Goal: Information Seeking & Learning: Learn about a topic

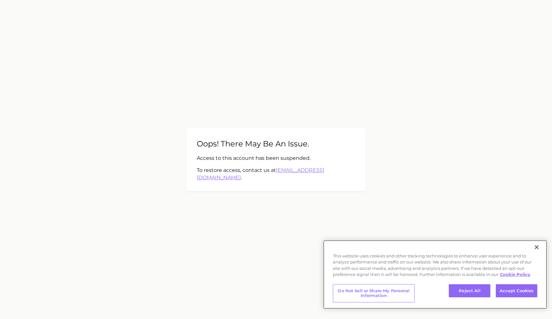
click at [536, 248] on button "Close" at bounding box center [537, 248] width 14 height 14
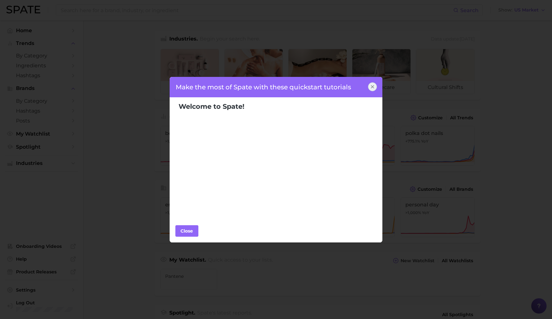
click at [373, 85] on icon at bounding box center [372, 86] width 5 height 5
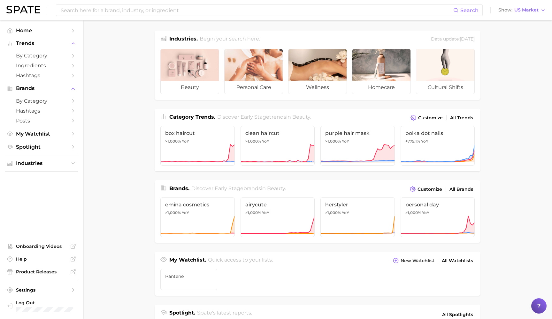
click at [174, 16] on div "Search Show US Market" at bounding box center [275, 10] width 539 height 20
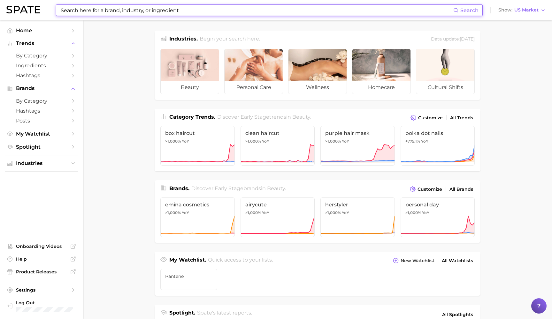
click at [170, 11] on input at bounding box center [256, 10] width 393 height 11
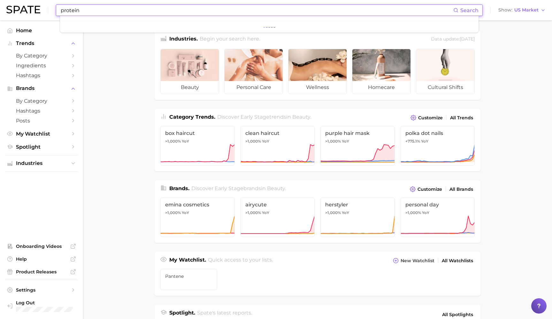
type input "protein"
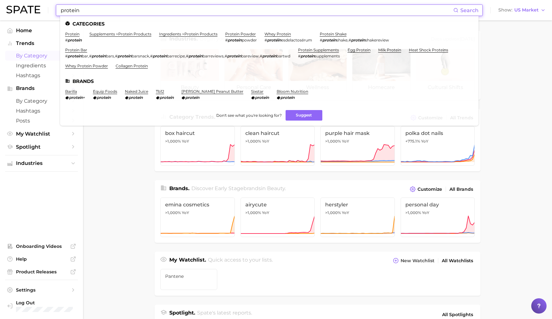
click at [31, 53] on span "by Category" at bounding box center [41, 56] width 51 height 6
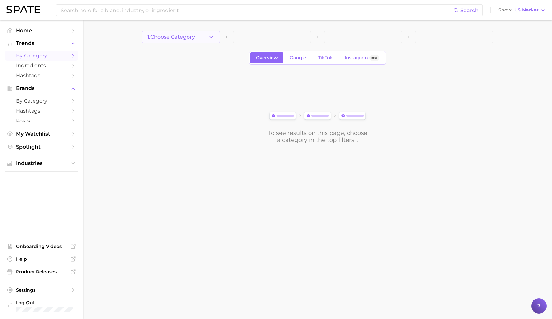
click at [214, 39] on icon "button" at bounding box center [211, 37] width 7 height 7
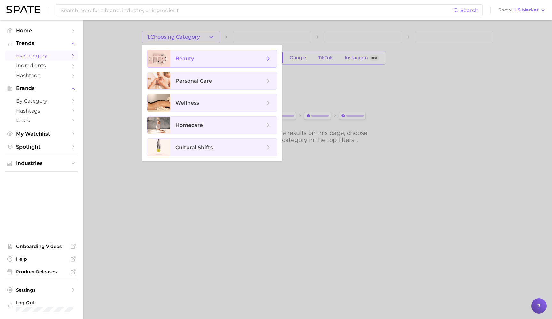
click at [200, 61] on span "beauty" at bounding box center [219, 58] width 89 height 7
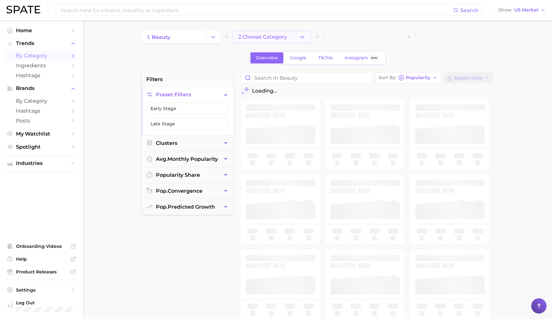
click at [297, 37] on button "2. Choose Category" at bounding box center [272, 37] width 78 height 13
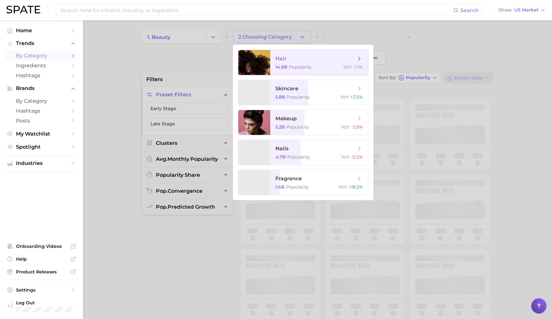
click at [294, 60] on span "hair" at bounding box center [315, 58] width 81 height 7
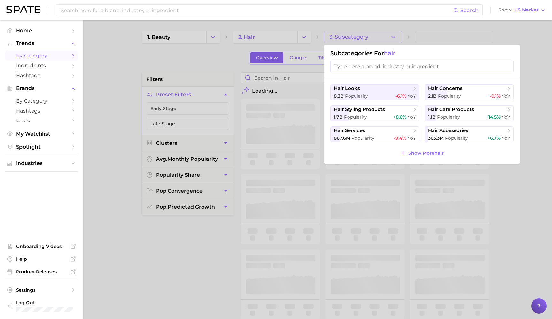
click at [433, 38] on div at bounding box center [276, 159] width 552 height 319
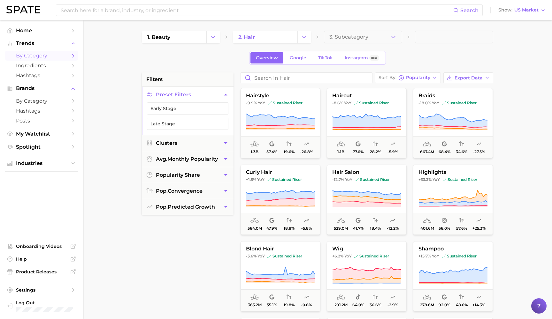
click at [436, 38] on span at bounding box center [454, 37] width 78 height 13
click at [430, 40] on span at bounding box center [454, 37] width 78 height 13
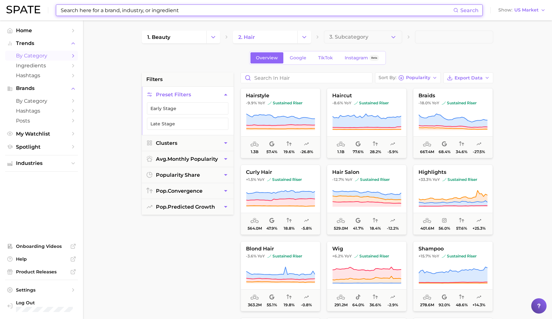
click at [236, 14] on input at bounding box center [256, 10] width 393 height 11
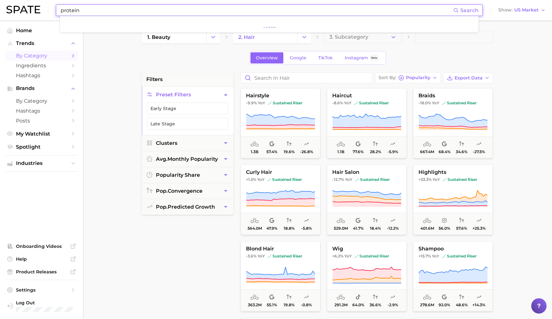
type input "protein"
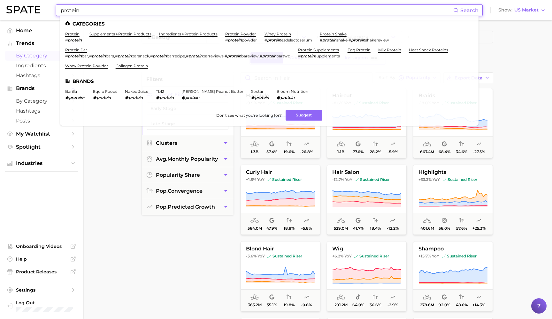
click at [182, 233] on div "filters Preset Filters Early Stage Late Stage Clusters avg. monthly popularity …" at bounding box center [188, 235] width 92 height 324
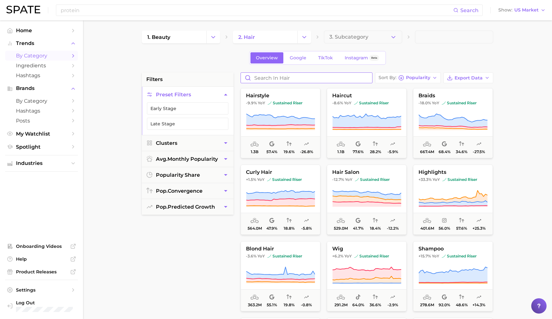
click at [288, 76] on input "Search in hair" at bounding box center [306, 78] width 131 height 10
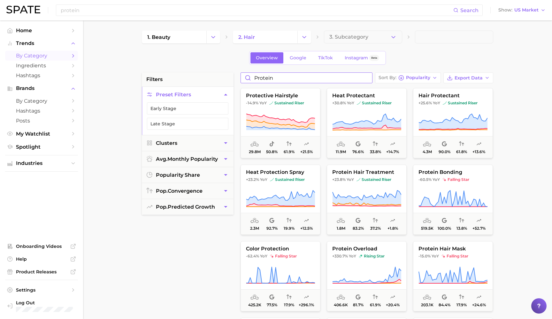
type input "protein"
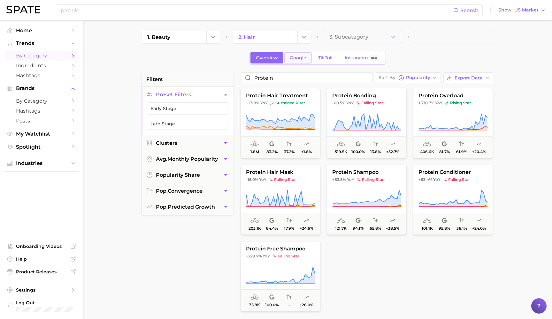
click at [303, 57] on span "Google" at bounding box center [298, 57] width 17 height 5
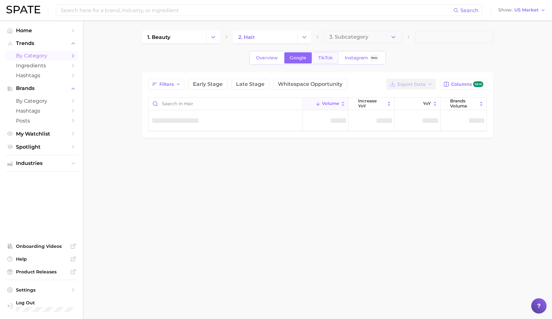
click at [325, 58] on span "TikTok" at bounding box center [325, 57] width 15 height 5
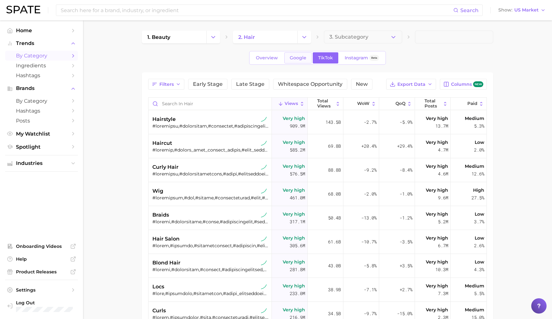
click at [295, 59] on span "Google" at bounding box center [298, 57] width 17 height 5
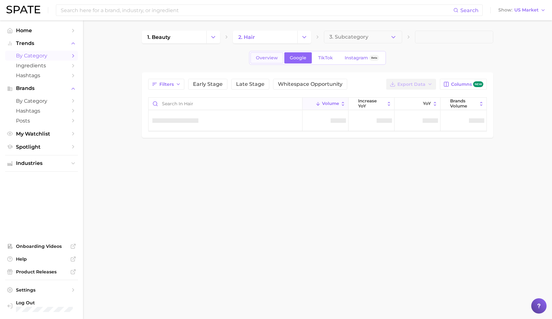
click at [272, 57] on span "Overview" at bounding box center [267, 57] width 22 height 5
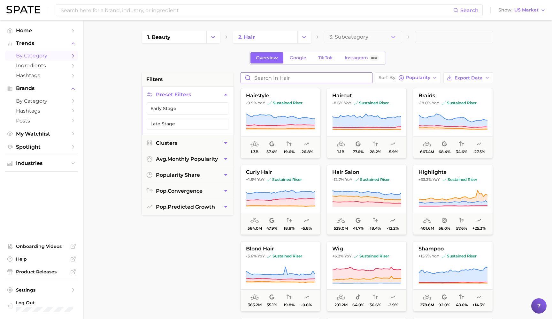
click at [302, 78] on input "Search in hair" at bounding box center [306, 78] width 131 height 10
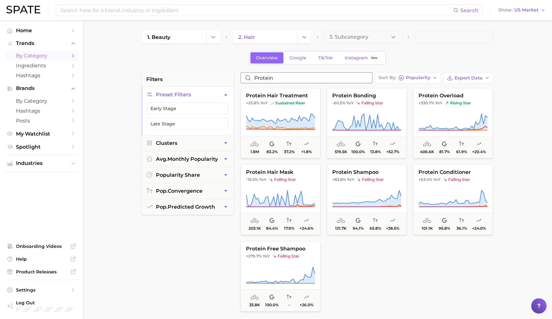
drag, startPoint x: 279, startPoint y: 80, endPoint x: 242, endPoint y: 78, distance: 37.1
click at [242, 78] on input "protein" at bounding box center [306, 78] width 131 height 10
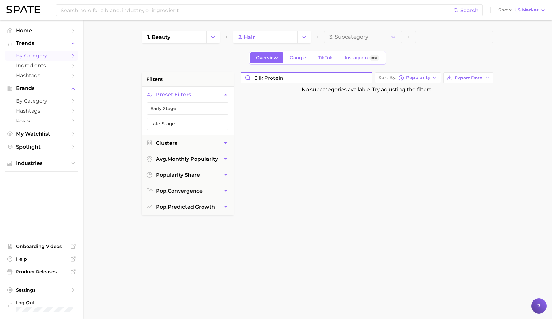
drag, startPoint x: 280, startPoint y: 75, endPoint x: 245, endPoint y: 73, distance: 35.5
click at [245, 73] on input "silk protein" at bounding box center [306, 78] width 131 height 10
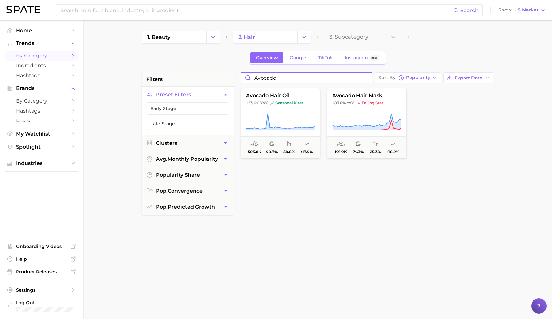
type input "avocado"
click at [287, 119] on icon at bounding box center [280, 122] width 69 height 18
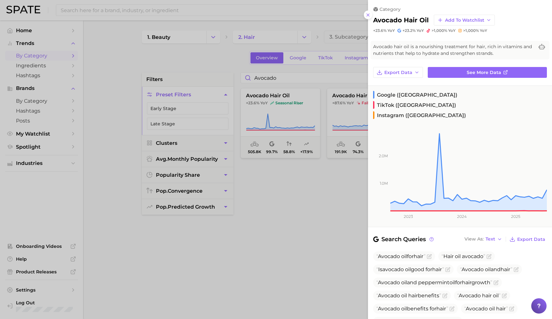
click at [276, 148] on div at bounding box center [276, 159] width 552 height 319
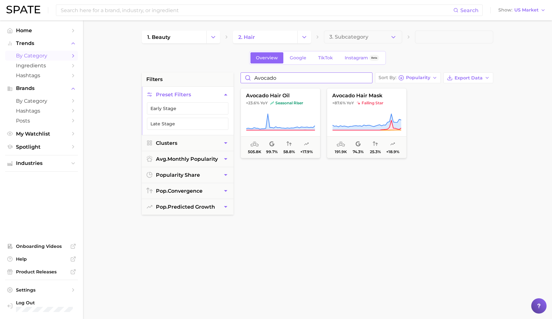
drag, startPoint x: 286, startPoint y: 78, endPoint x: 238, endPoint y: 77, distance: 47.6
click at [238, 77] on div "avocado Sort By Popularity Export Data avocado hair oil +23.6% YoY seasonal ris…" at bounding box center [366, 235] width 259 height 324
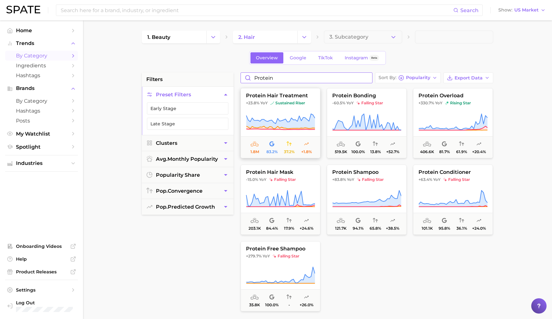
type input "Protein"
click at [287, 103] on span "sustained riser" at bounding box center [287, 103] width 35 height 5
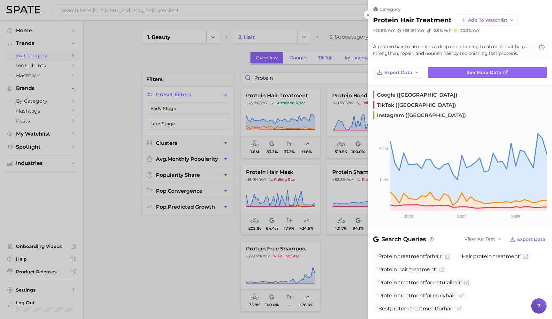
click at [187, 243] on div at bounding box center [276, 159] width 552 height 319
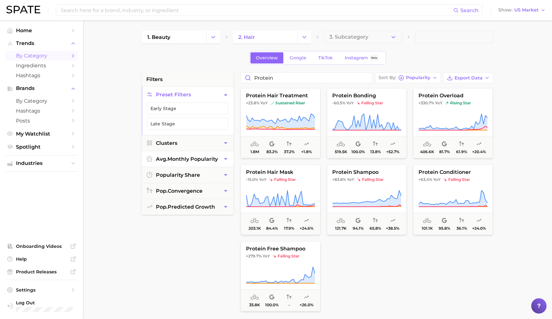
click at [220, 160] on button "avg. monthly popularity" at bounding box center [188, 159] width 92 height 16
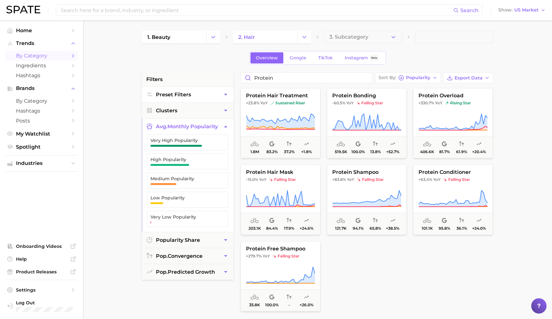
click at [227, 95] on icon "button" at bounding box center [225, 94] width 7 height 7
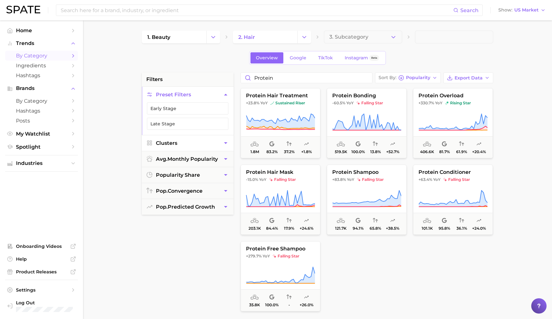
click at [219, 143] on button "Clusters" at bounding box center [188, 143] width 92 height 16
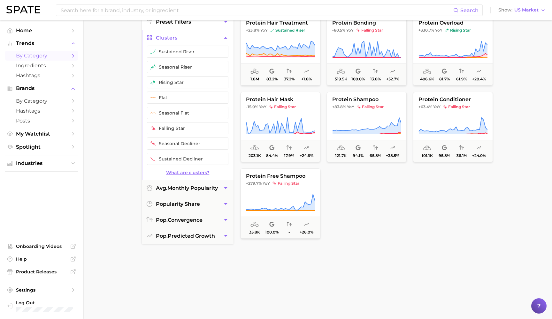
scroll to position [76, 0]
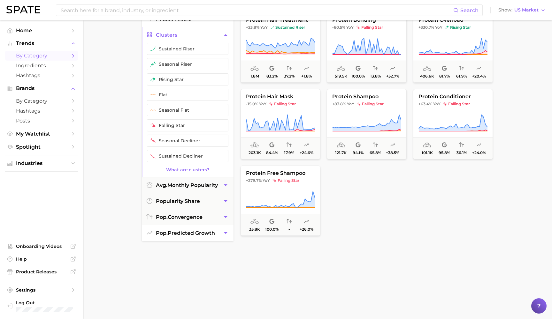
click at [220, 231] on button "pop. predicted growth" at bounding box center [188, 234] width 92 height 16
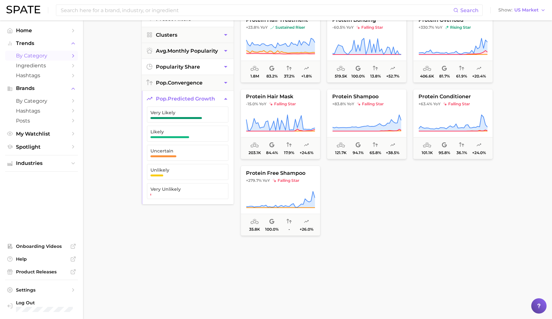
click at [216, 65] on button "popularity share" at bounding box center [188, 67] width 92 height 16
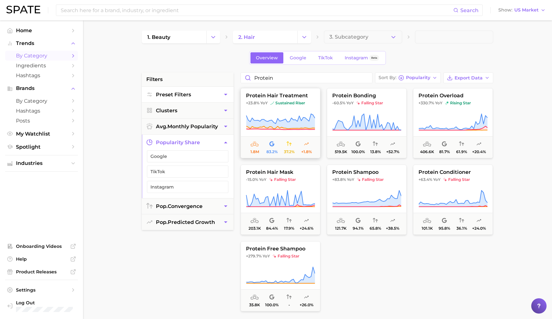
scroll to position [0, 0]
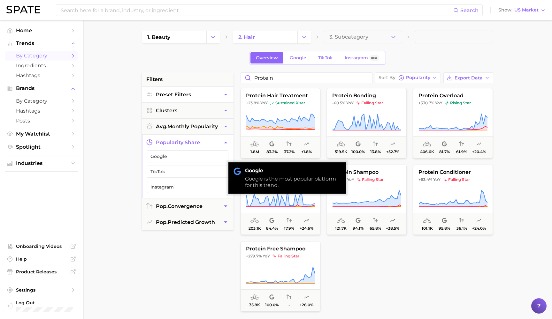
click at [365, 255] on div at bounding box center [367, 277] width 80 height 70
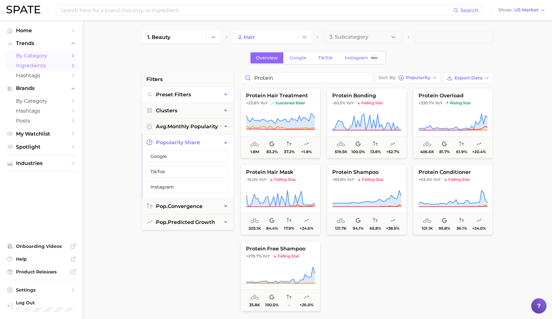
click at [34, 65] on span "Ingredients" at bounding box center [41, 66] width 51 height 6
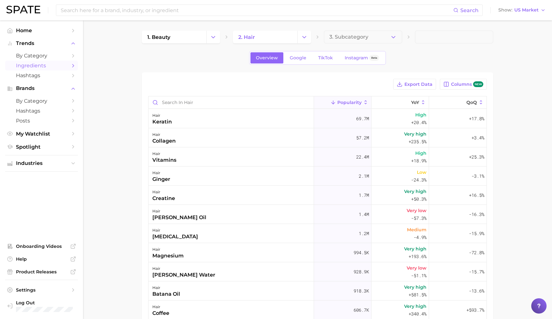
click at [364, 99] on button "Popularity" at bounding box center [343, 102] width 58 height 12
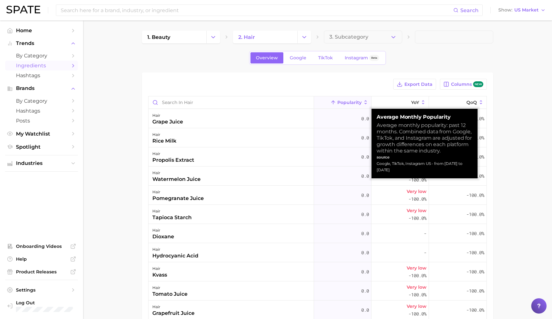
click at [365, 104] on icon at bounding box center [366, 103] width 6 height 6
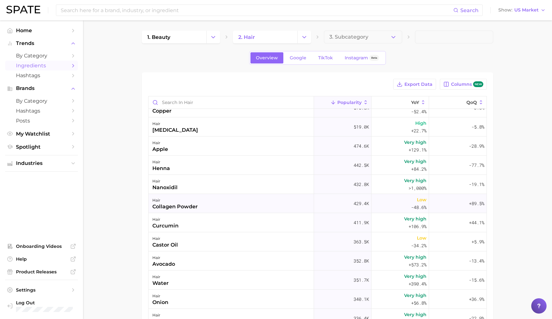
scroll to position [223, 0]
click at [304, 59] on span "Google" at bounding box center [298, 57] width 17 height 5
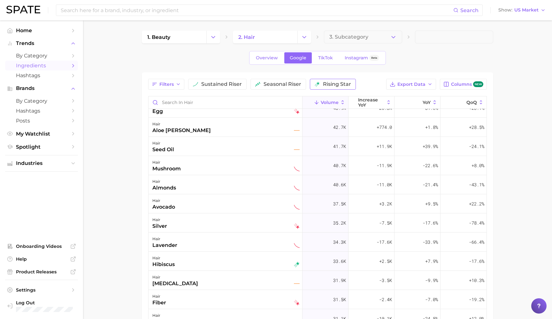
scroll to position [587, 0]
click at [327, 60] on span "TikTok" at bounding box center [325, 57] width 15 height 5
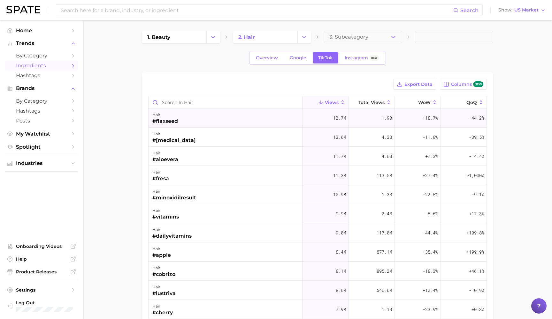
scroll to position [294, 0]
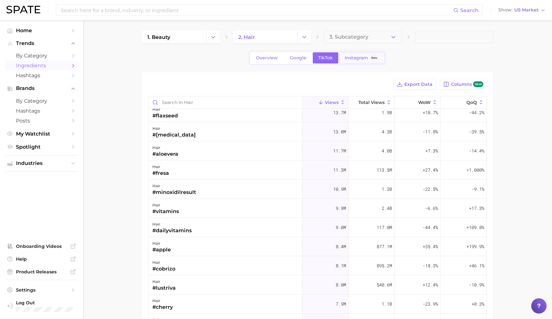
click at [355, 56] on span "Instagram" at bounding box center [356, 57] width 23 height 5
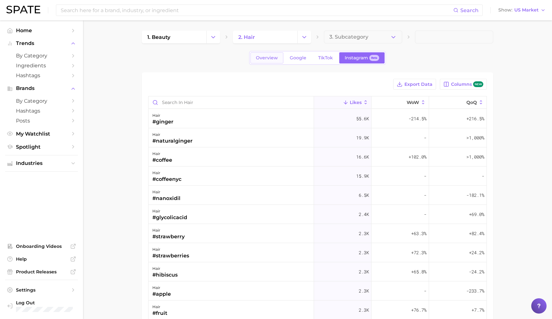
click at [272, 58] on span "Overview" at bounding box center [267, 57] width 22 height 5
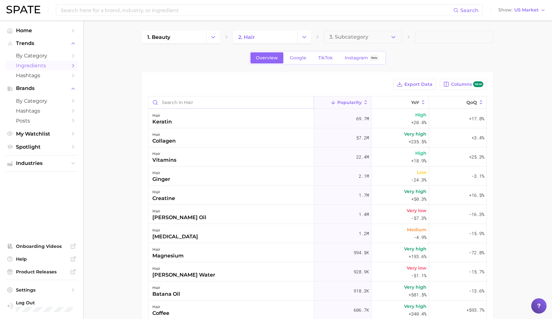
click at [231, 100] on input "Search in hair" at bounding box center [231, 102] width 165 height 12
type input "protein"
